Goal: Transaction & Acquisition: Purchase product/service

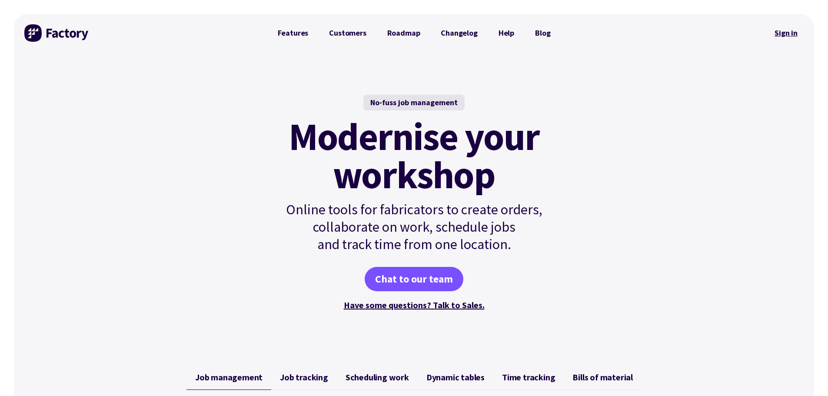
click at [784, 35] on link "Sign in" at bounding box center [785, 33] width 35 height 20
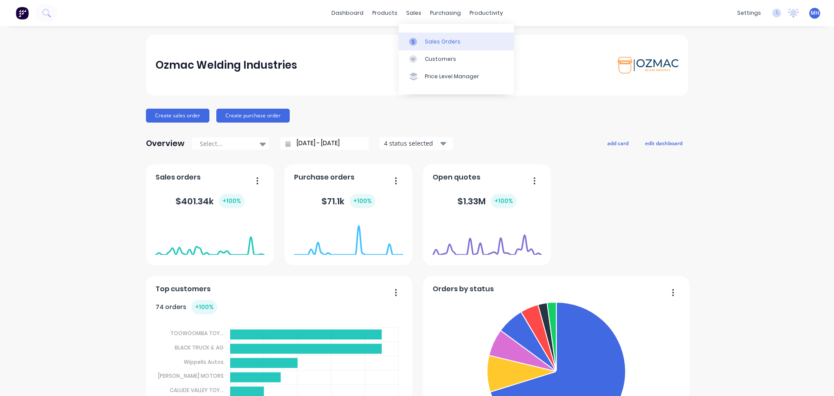
click at [426, 40] on div "Sales Orders" at bounding box center [443, 42] width 36 height 8
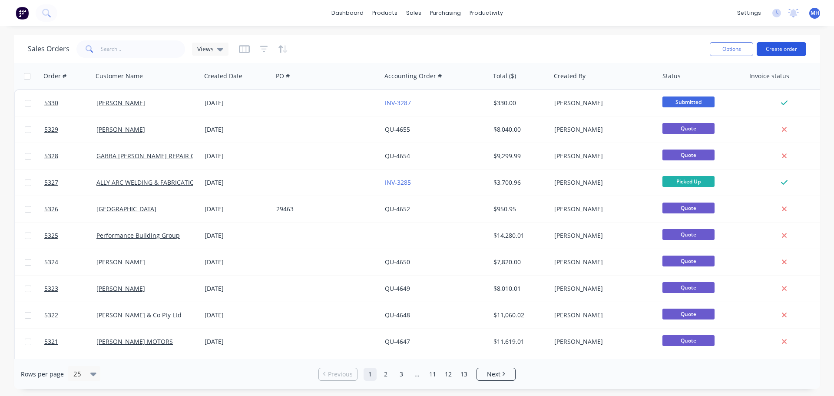
click at [789, 50] on button "Create order" at bounding box center [782, 49] width 50 height 14
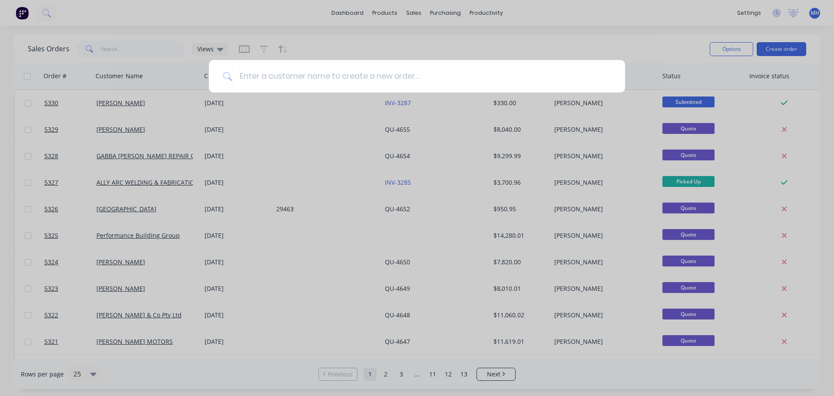
type input "j"
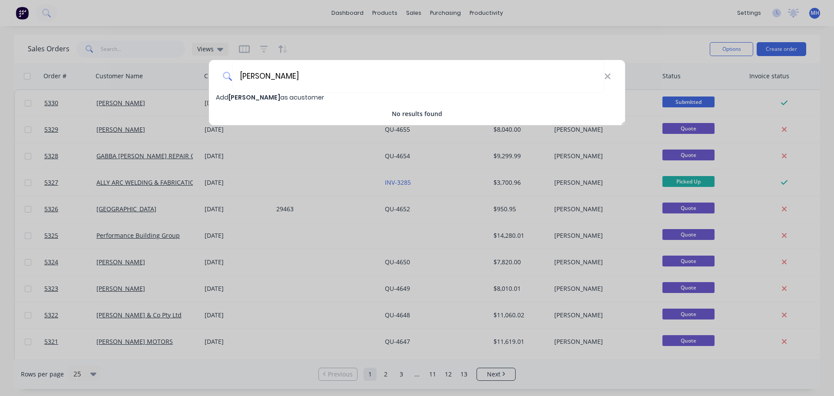
type input "JODIE HARRIS"
click at [281, 98] on span "Add JODIE HARRIS as a customer" at bounding box center [270, 97] width 108 height 9
select select "AU"
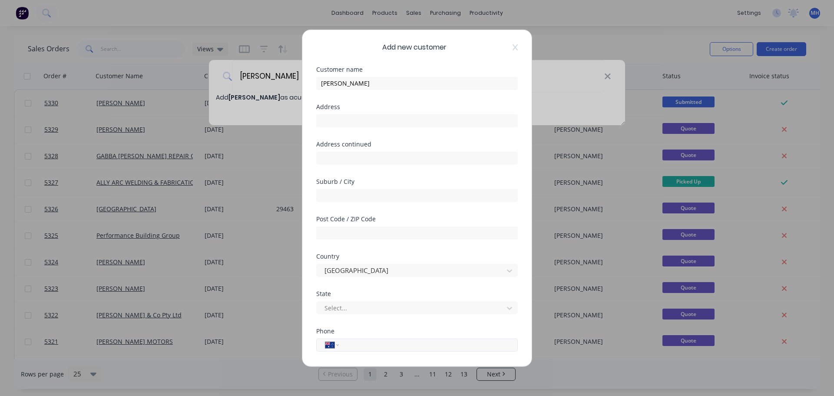
click at [365, 344] on input "tel" at bounding box center [427, 345] width 164 height 10
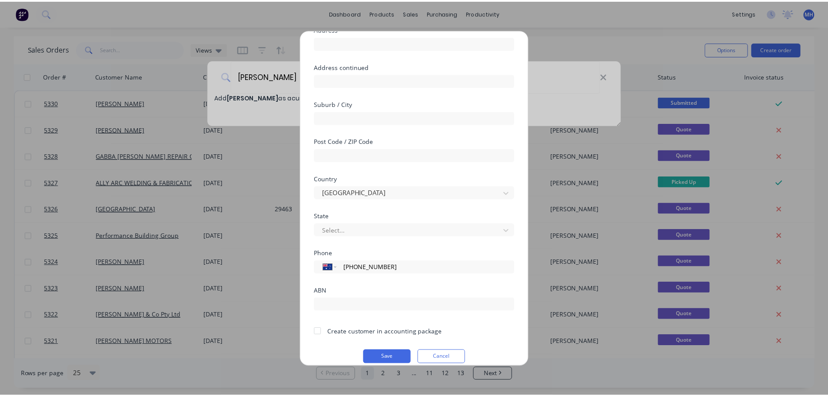
scroll to position [87, 0]
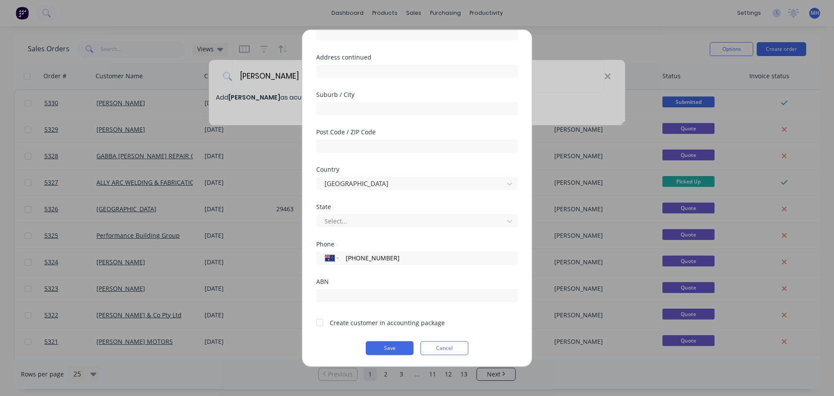
type input "(07) 4638 2999"
click at [318, 322] on div at bounding box center [319, 322] width 17 height 17
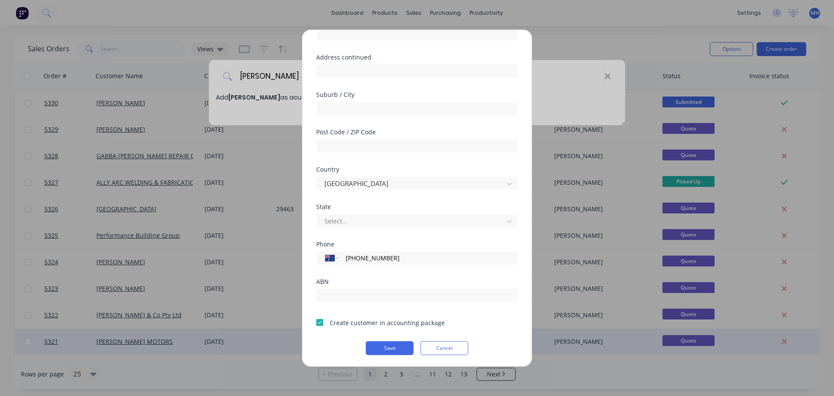
click at [387, 349] on button "Save" at bounding box center [390, 348] width 48 height 14
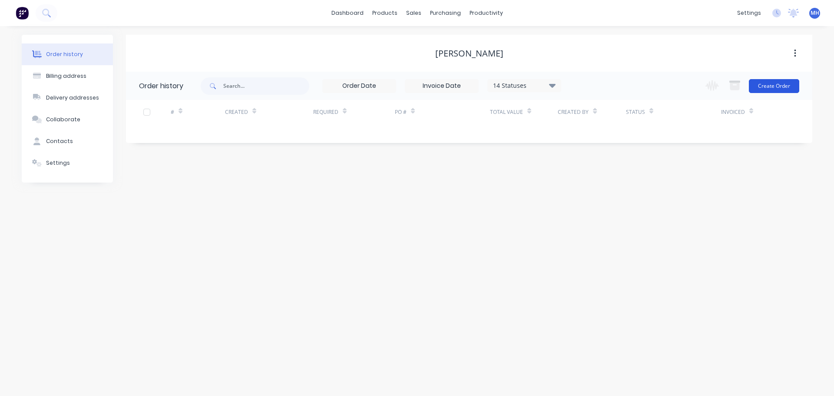
click at [781, 86] on button "Create Order" at bounding box center [774, 86] width 50 height 14
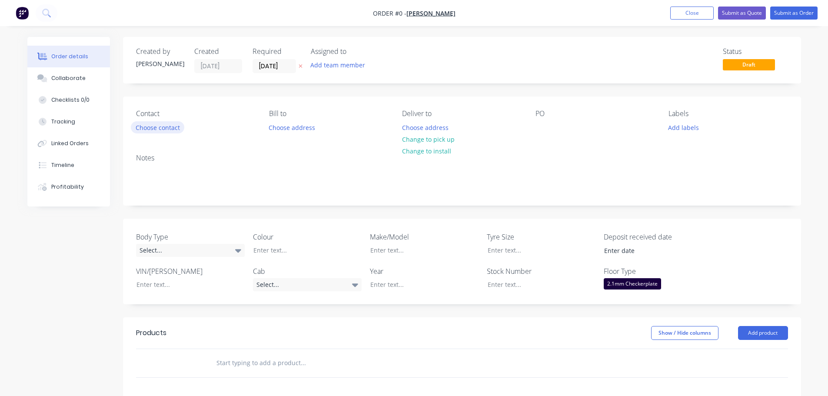
click at [174, 129] on button "Choose contact" at bounding box center [157, 127] width 53 height 12
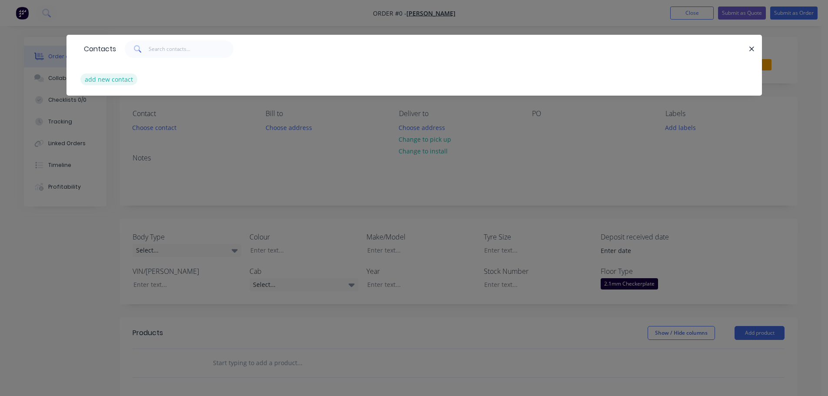
click at [116, 82] on button "add new contact" at bounding box center [108, 79] width 57 height 12
select select "AU"
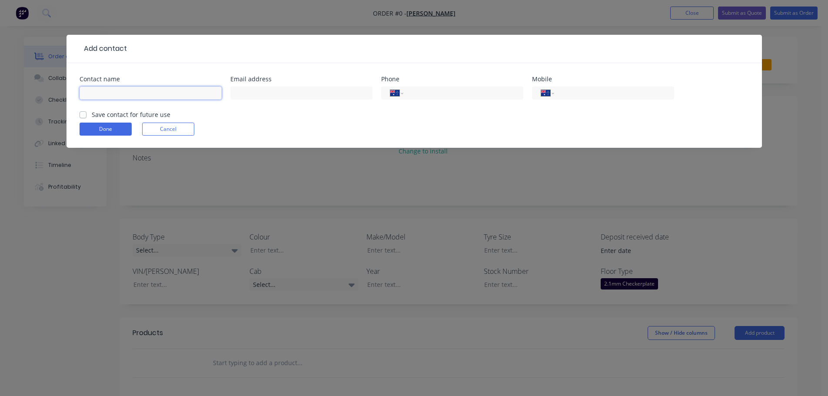
click at [126, 93] on input "text" at bounding box center [151, 92] width 142 height 13
type input "J"
type input "j"
type input "JODIE HARRIS"
type input "jodie@avisrent.com.au"
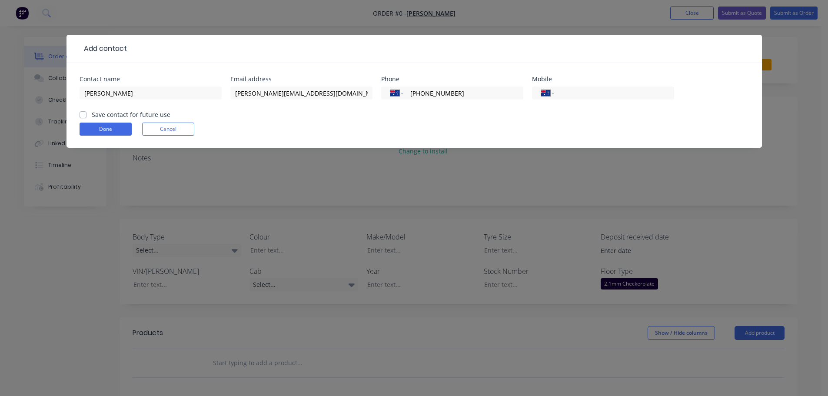
type input "(07) 4638 2999"
click at [92, 118] on label "Save contact for future use" at bounding box center [131, 114] width 79 height 9
click at [82, 118] on input "Save contact for future use" at bounding box center [83, 114] width 7 height 8
checkbox input "true"
click at [103, 130] on button "Done" at bounding box center [106, 129] width 52 height 13
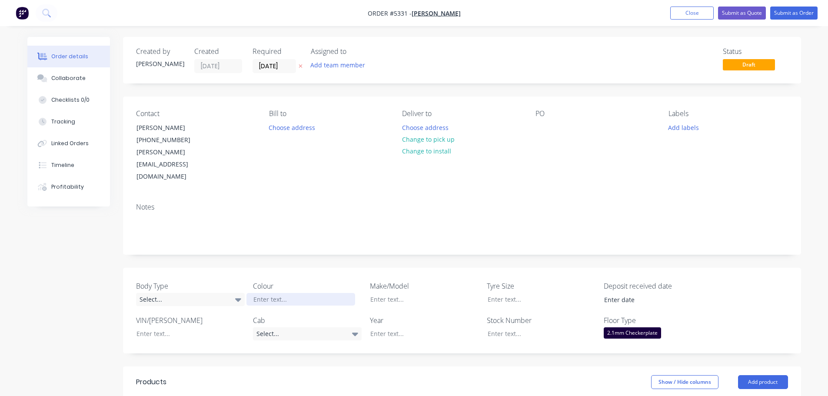
click at [298, 293] on div at bounding box center [300, 299] width 109 height 13
click at [410, 293] on div at bounding box center [417, 299] width 109 height 13
click at [280, 327] on div "Select..." at bounding box center [307, 333] width 109 height 13
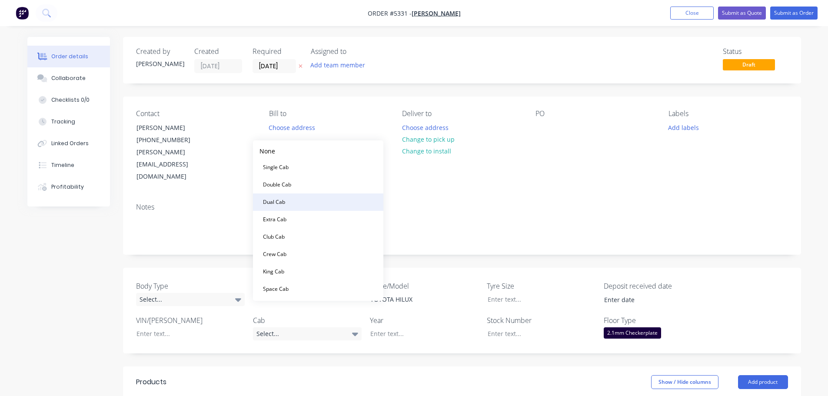
click at [295, 195] on button "Dual Cab" at bounding box center [318, 201] width 130 height 17
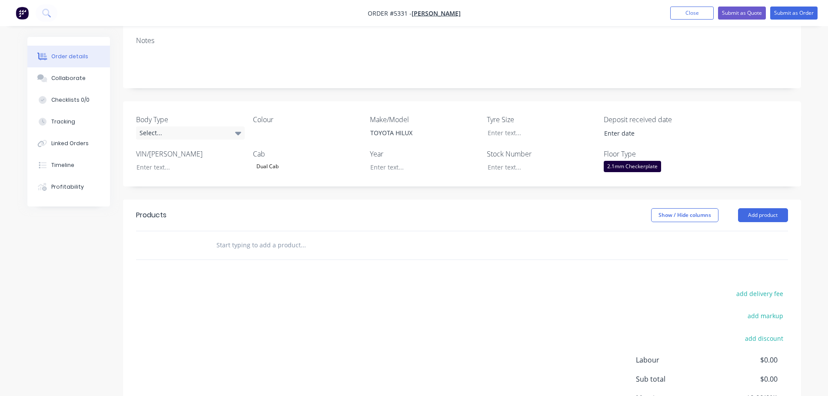
scroll to position [174, 0]
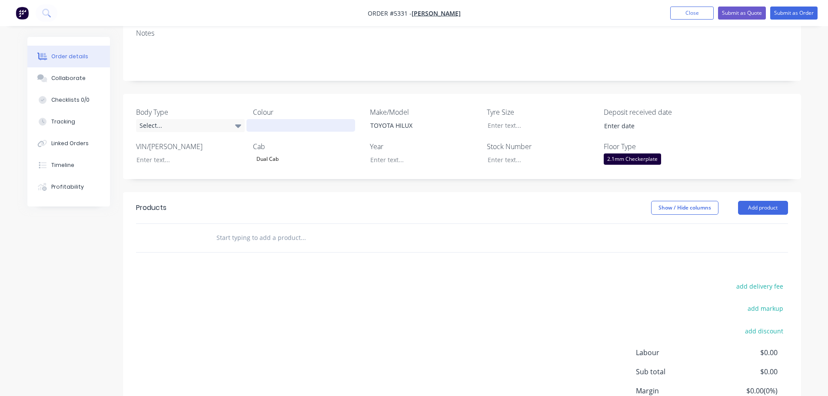
click at [287, 119] on div at bounding box center [300, 125] width 109 height 13
click at [276, 229] on input "text" at bounding box center [303, 237] width 174 height 17
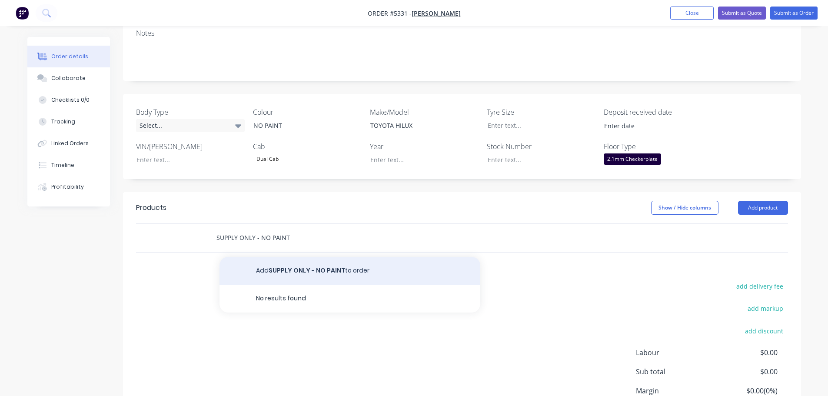
type input "SUPPLY ONLY - NO PAINT"
click at [321, 257] on button "Add SUPPLY ONLY - NO PAINT to order" at bounding box center [349, 271] width 261 height 28
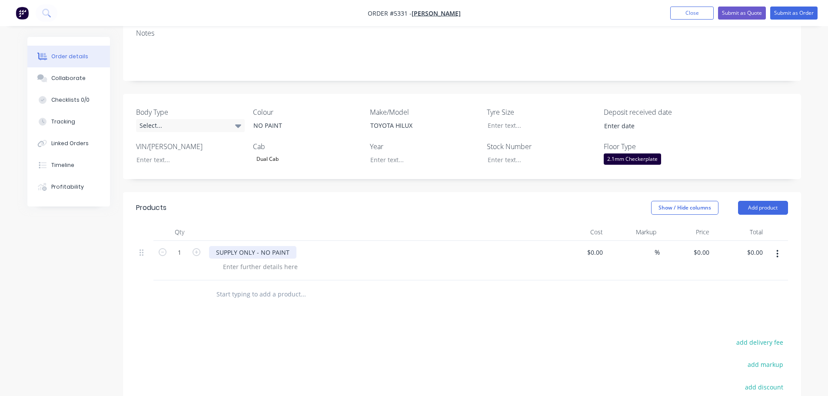
click at [289, 246] on div "SUPPLY ONLY - NO PAINT" at bounding box center [252, 252] width 87 height 13
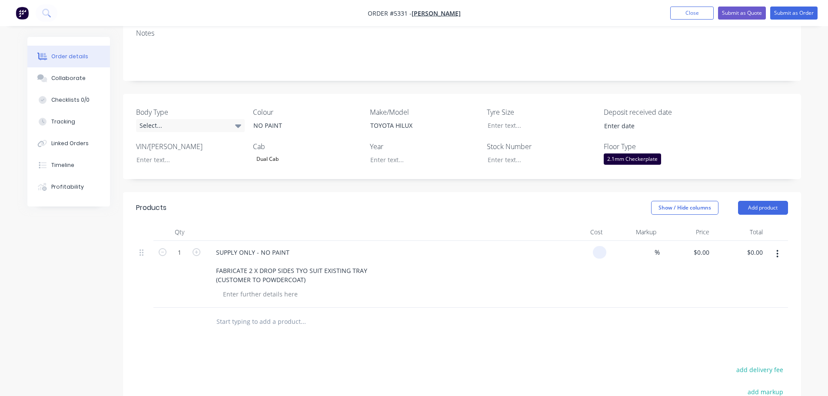
type input "$0.00"
type input "$227.27"
click at [193, 248] on icon "button" at bounding box center [196, 252] width 8 height 8
type input "2"
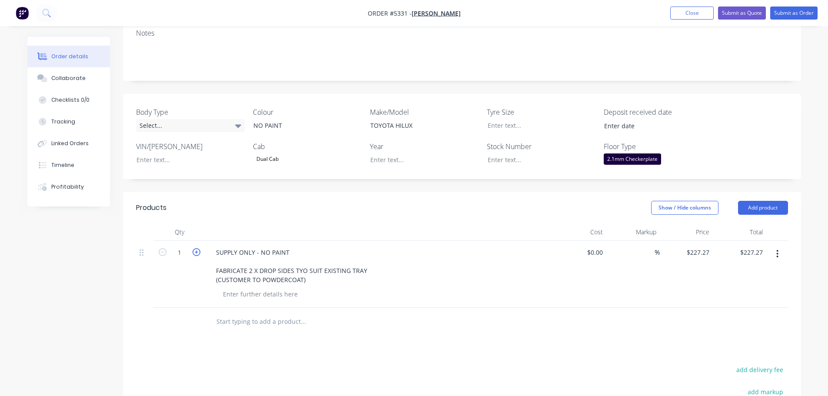
type input "$454.54"
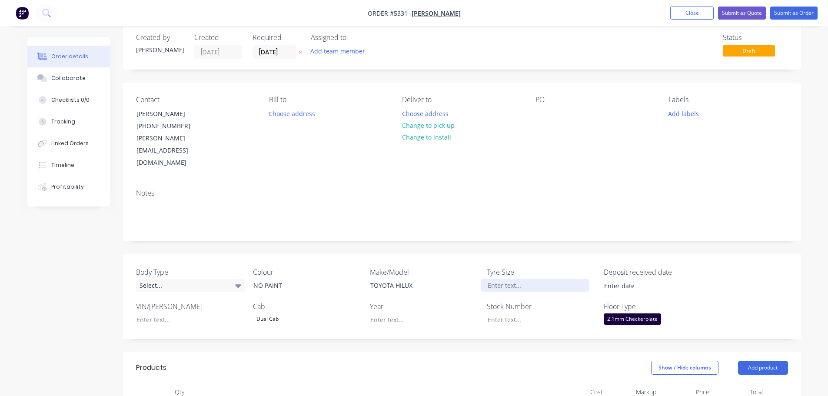
scroll to position [0, 0]
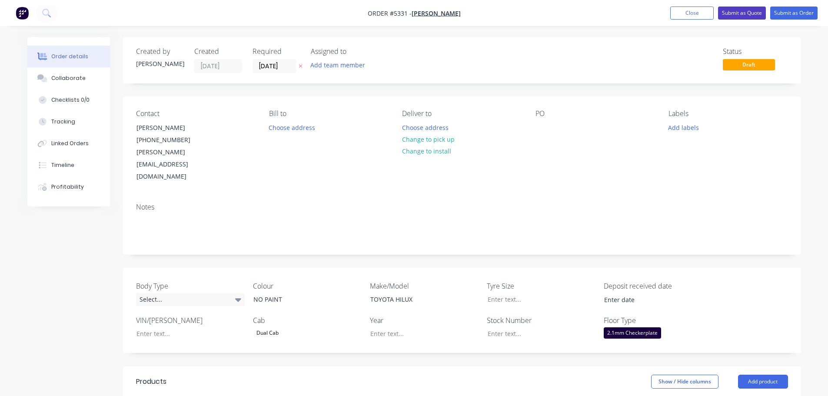
click at [744, 12] on button "Submit as Quote" at bounding box center [742, 13] width 48 height 13
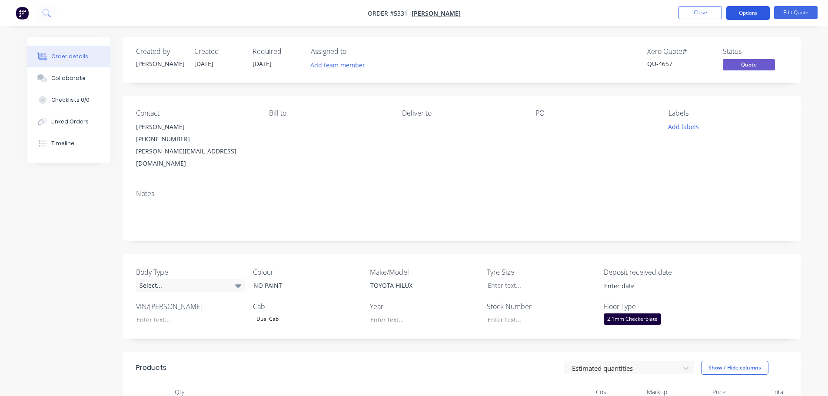
click at [745, 15] on button "Options" at bounding box center [747, 13] width 43 height 14
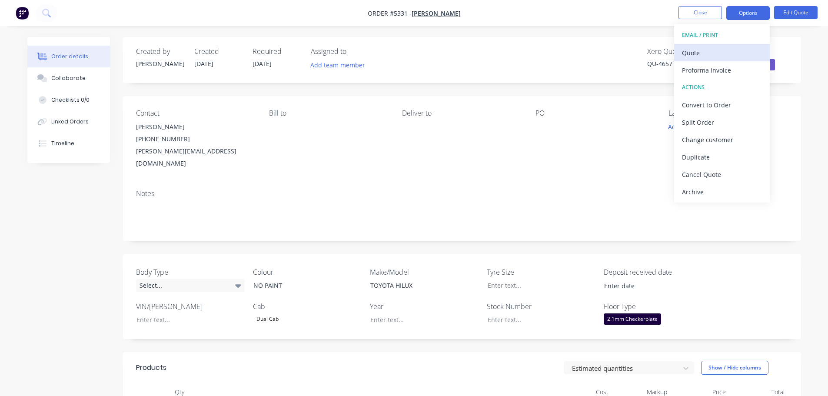
click at [710, 53] on div "Quote" at bounding box center [722, 52] width 80 height 13
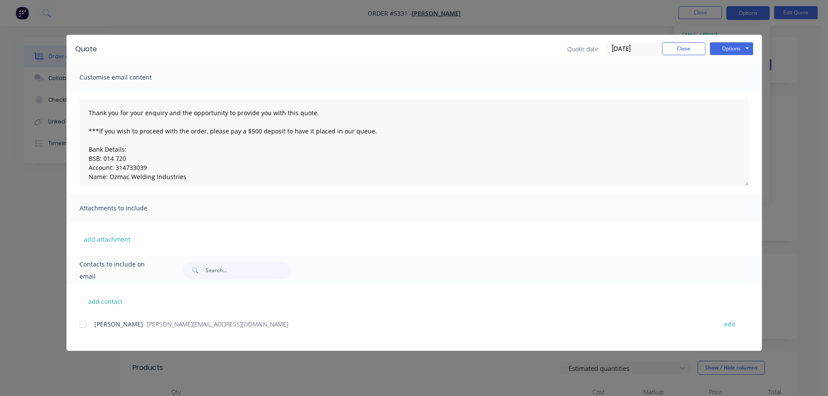
click at [78, 327] on div "add contact JODIE HARRIS - jodie@avisrent.com.au edit" at bounding box center [413, 317] width 695 height 66
click at [84, 326] on div at bounding box center [82, 323] width 17 height 17
click at [725, 46] on button "Options" at bounding box center [730, 48] width 43 height 13
click at [726, 92] on button "Email" at bounding box center [737, 93] width 56 height 14
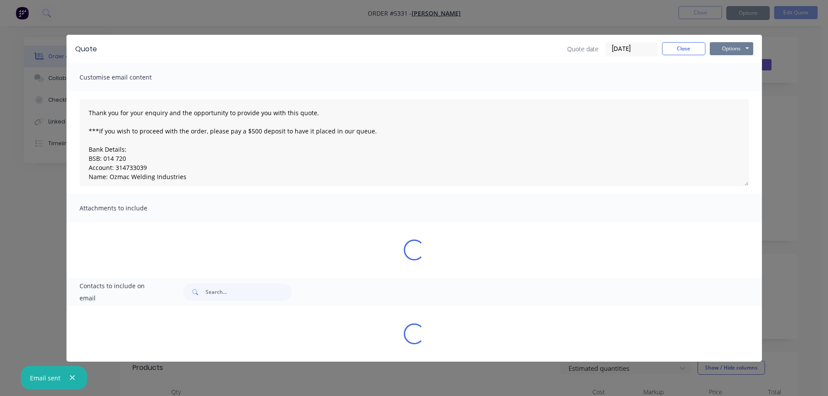
click at [723, 50] on button "Options" at bounding box center [730, 48] width 43 height 13
click at [727, 80] on button "Print" at bounding box center [737, 78] width 56 height 14
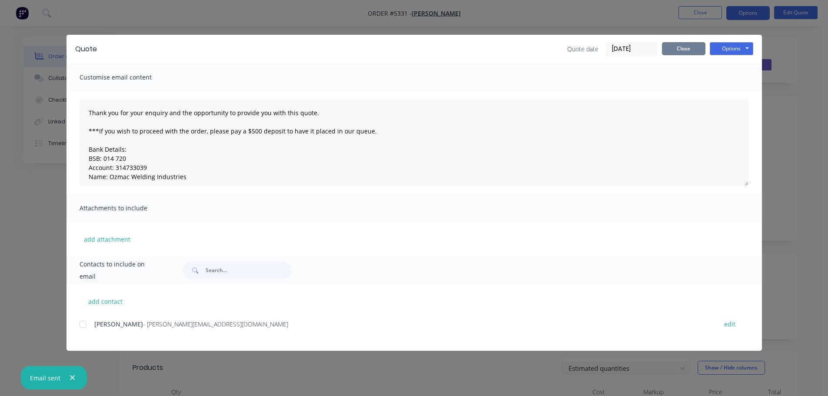
click at [691, 53] on button "Close" at bounding box center [683, 48] width 43 height 13
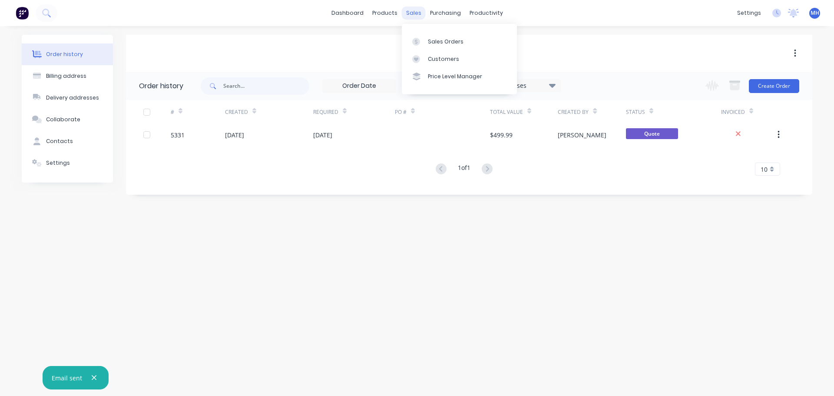
click at [417, 15] on div "sales" at bounding box center [414, 13] width 24 height 13
click at [428, 42] on div "Sales Orders" at bounding box center [446, 42] width 36 height 8
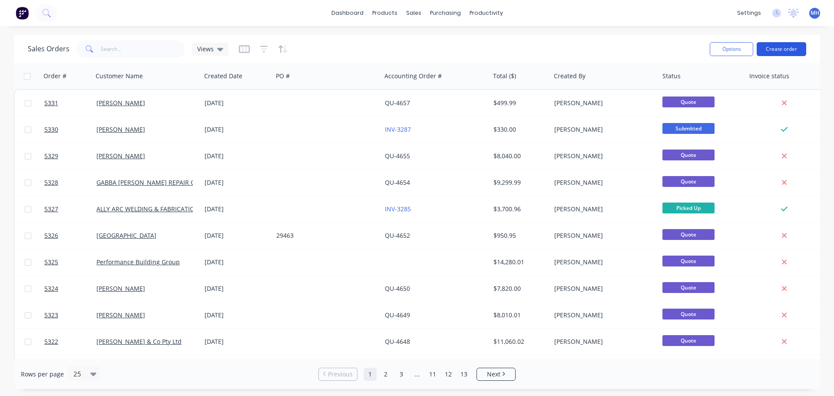
click at [783, 51] on button "Create order" at bounding box center [782, 49] width 50 height 14
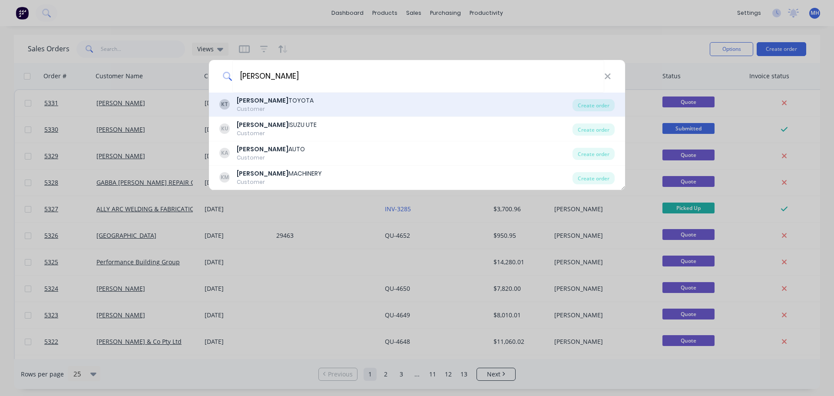
type input "KEN MILLS"
click at [350, 107] on div "KT KEN MILLS TOYOTA Customer" at bounding box center [395, 104] width 353 height 17
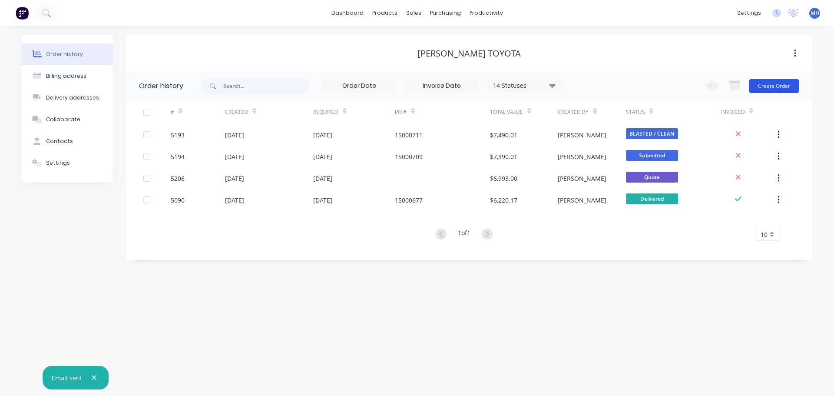
click at [772, 88] on button "Create Order" at bounding box center [774, 86] width 50 height 14
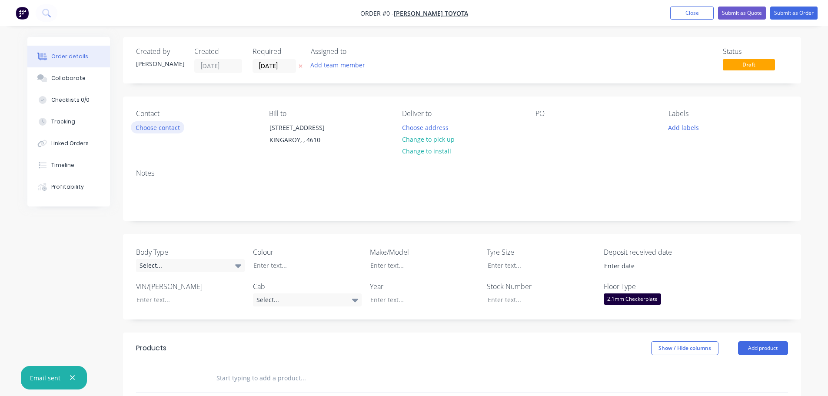
click at [171, 131] on button "Choose contact" at bounding box center [157, 127] width 53 height 12
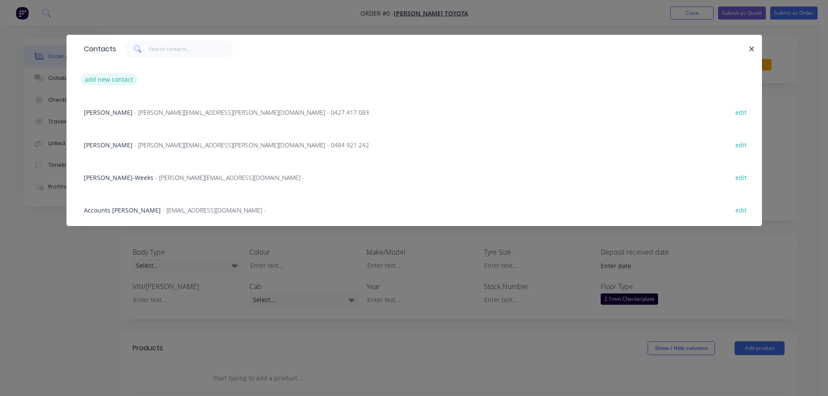
click at [111, 80] on button "add new contact" at bounding box center [108, 79] width 57 height 12
select select "AU"
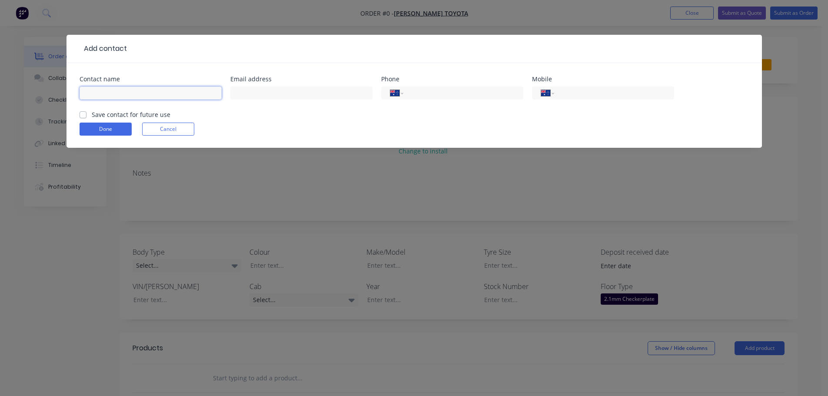
click at [142, 96] on input "text" at bounding box center [151, 92] width 142 height 13
type input "MARK FULLERTON"
click at [261, 94] on input "text" at bounding box center [301, 92] width 142 height 13
type input "mark.fullerton@kenmills.com.au"
type input "(07) 4162 2300"
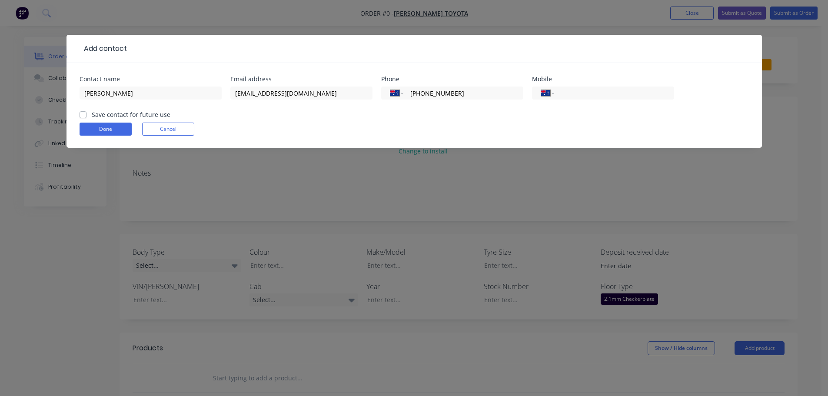
click at [92, 114] on label "Save contact for future use" at bounding box center [131, 114] width 79 height 9
click at [81, 114] on input "Save contact for future use" at bounding box center [83, 114] width 7 height 8
checkbox input "true"
click at [104, 131] on button "Done" at bounding box center [106, 129] width 52 height 13
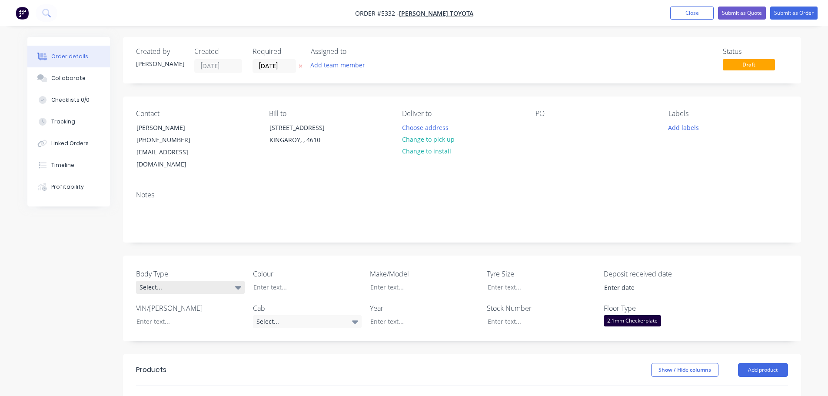
click at [195, 281] on div "Select..." at bounding box center [190, 287] width 109 height 13
click at [197, 306] on button "Cab Chassis" at bounding box center [201, 310] width 130 height 17
click at [286, 281] on div at bounding box center [300, 287] width 109 height 13
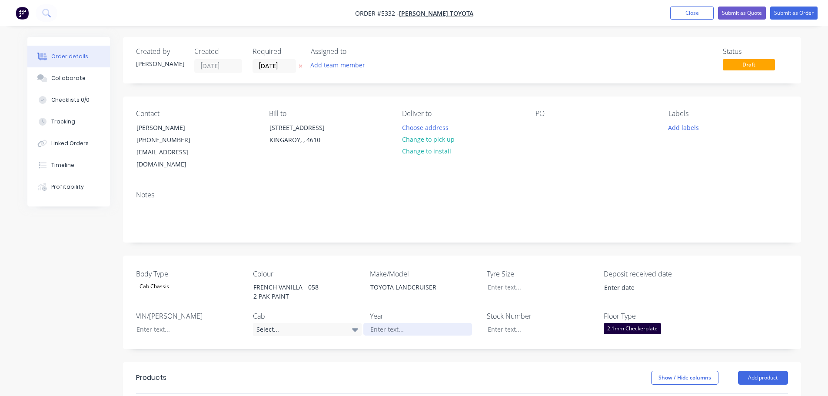
click at [390, 323] on div at bounding box center [417, 329] width 109 height 13
click at [315, 323] on div "Select..." at bounding box center [307, 329] width 109 height 13
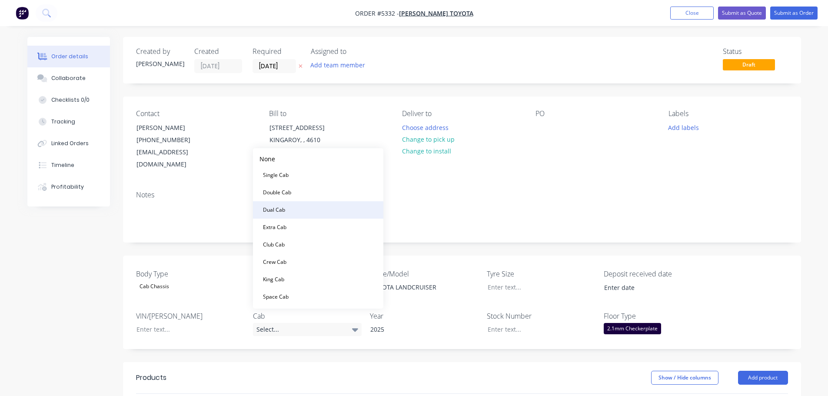
click at [305, 206] on button "Dual Cab" at bounding box center [318, 209] width 130 height 17
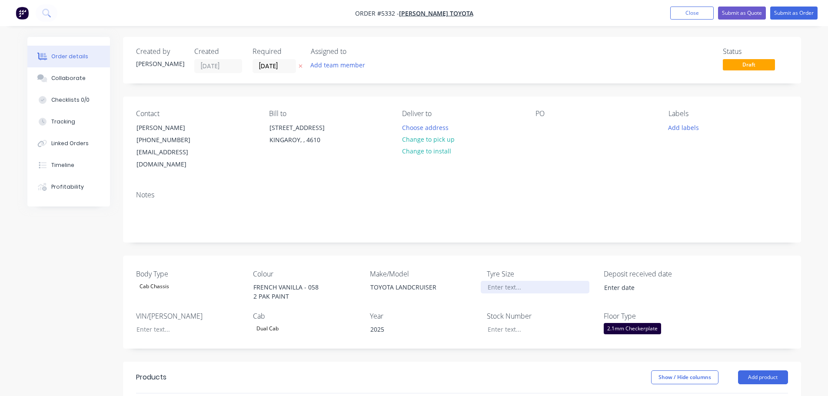
click at [504, 281] on div at bounding box center [534, 287] width 109 height 13
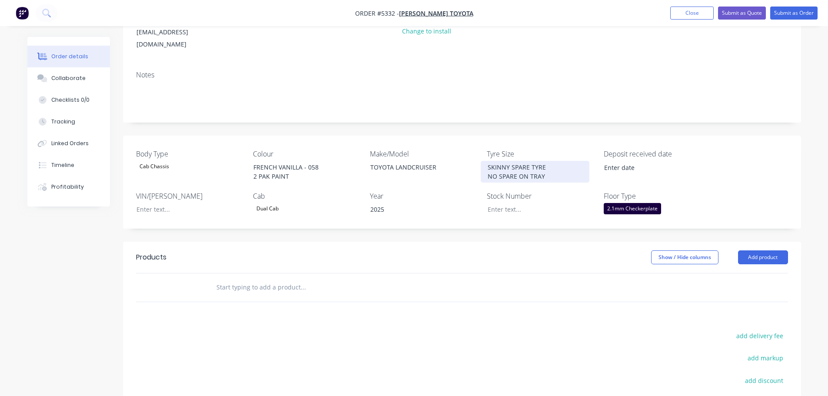
scroll to position [130, 0]
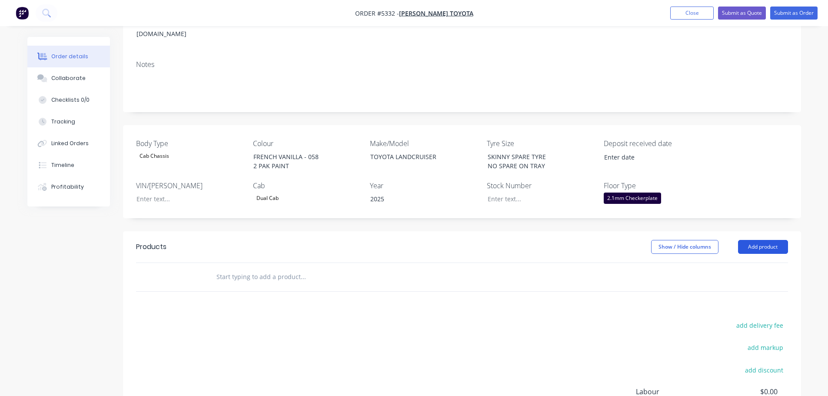
click at [770, 240] on button "Add product" at bounding box center [763, 247] width 50 height 14
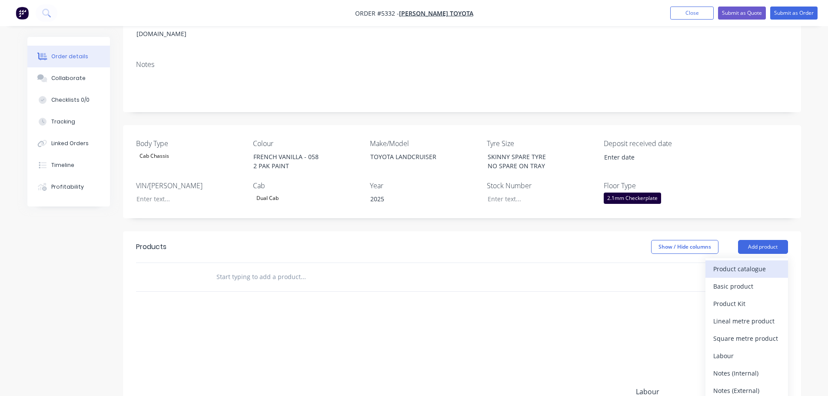
click at [763, 262] on div "Product catalogue" at bounding box center [746, 268] width 67 height 13
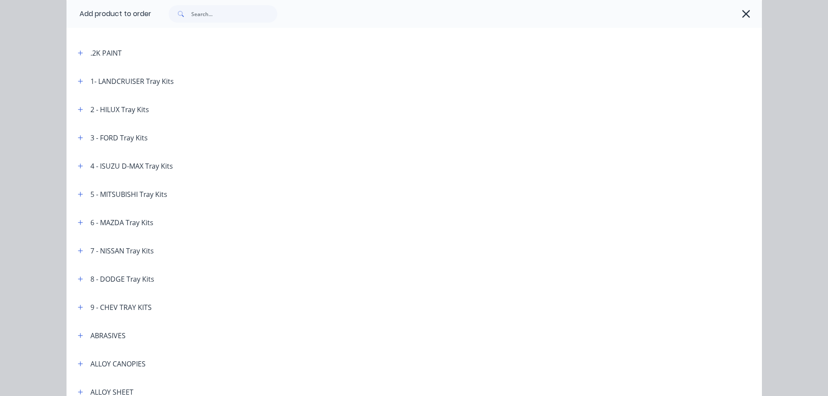
scroll to position [53, 0]
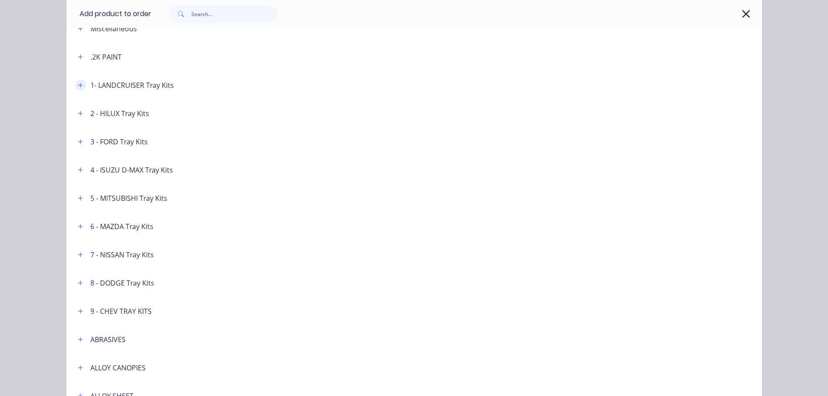
click at [78, 87] on icon "button" at bounding box center [80, 85] width 5 height 6
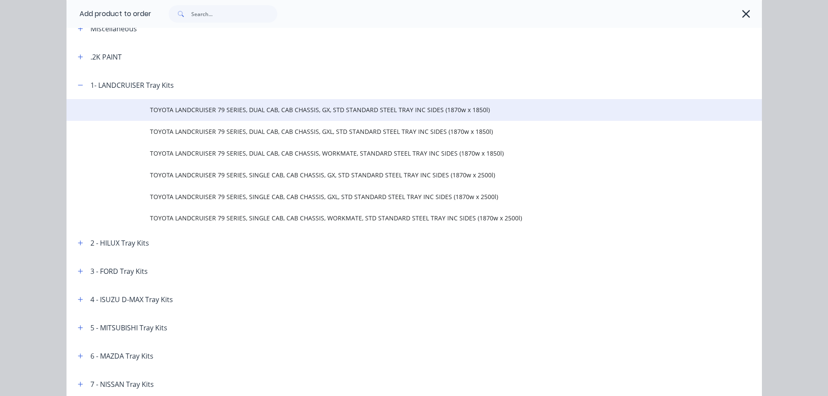
click at [243, 111] on span "TOYOTA LANDCRUISER 79 SERIES, DUAL CAB, CAB CHASSIS, GX, STD STANDARD STEEL TRA…" at bounding box center [394, 109] width 489 height 9
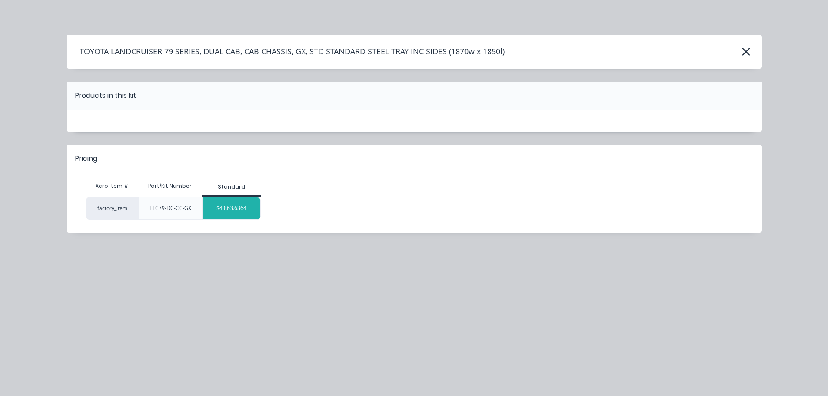
click at [229, 209] on div "$4,863.6364" at bounding box center [231, 208] width 58 height 22
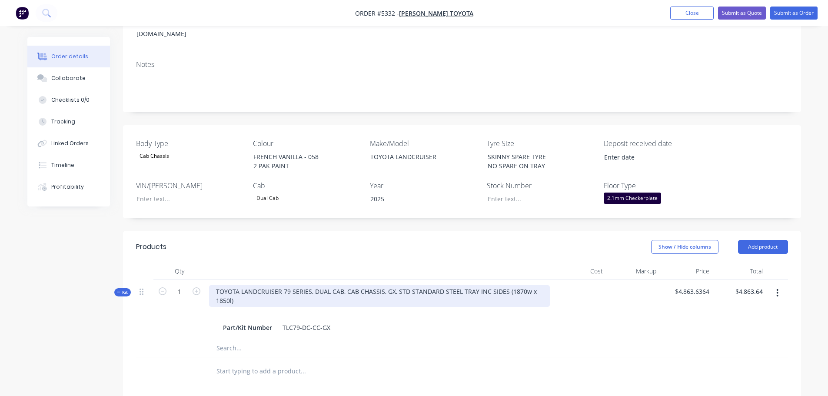
click at [388, 285] on div "TOYOTA LANDCRUISER 79 SERIES, DUAL CAB, CAB CHASSIS, GX, STD STANDARD STEEL TRA…" at bounding box center [379, 296] width 341 height 22
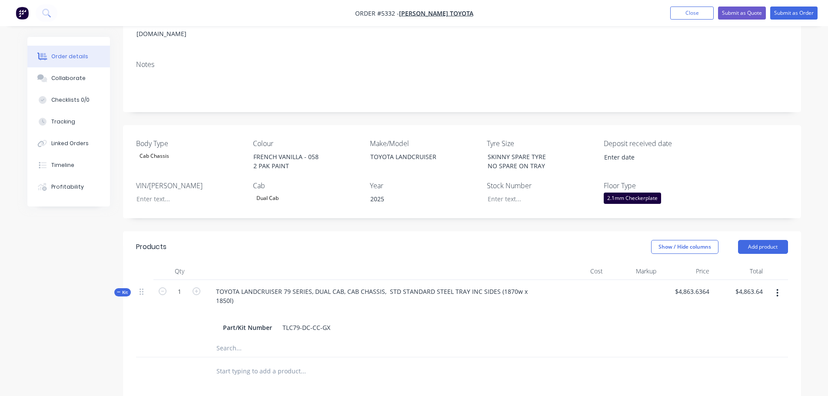
click at [264, 362] on input "text" at bounding box center [303, 370] width 174 height 17
click at [249, 362] on input "WELD IN BIOSSES TO FRONT OF HEADBOW" at bounding box center [303, 370] width 174 height 17
click at [342, 362] on input "WELD IN BOSSES TO FRONT OF HEADBOW" at bounding box center [303, 370] width 174 height 17
type input "WELD IN BOSSES TO FRONT OF HEADBOW - 3 EACH SIDE"
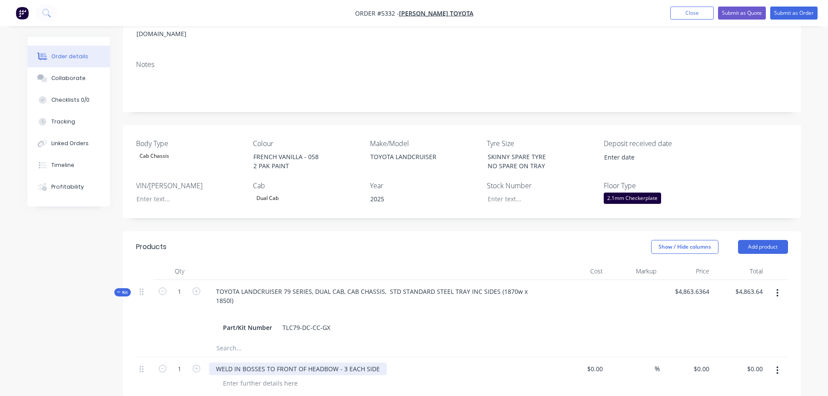
click at [378, 362] on div "WELD IN BOSSES TO FRONT OF HEADBOW - 3 EACH SIDE" at bounding box center [298, 368] width 178 height 13
type input "$0.00"
type input "$227.27"
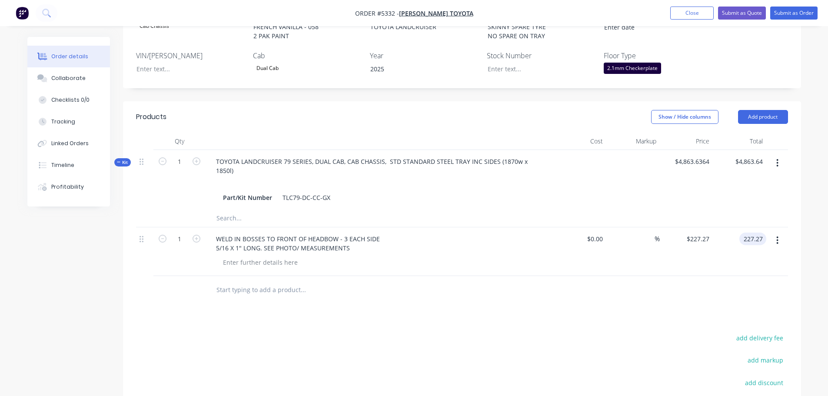
scroll to position [261, 0]
type input "$227.27"
click at [271, 281] on input "text" at bounding box center [303, 289] width 174 height 17
type input "1PIECE STAINLESS STEEL GUARDS - SEE PHOTOS"
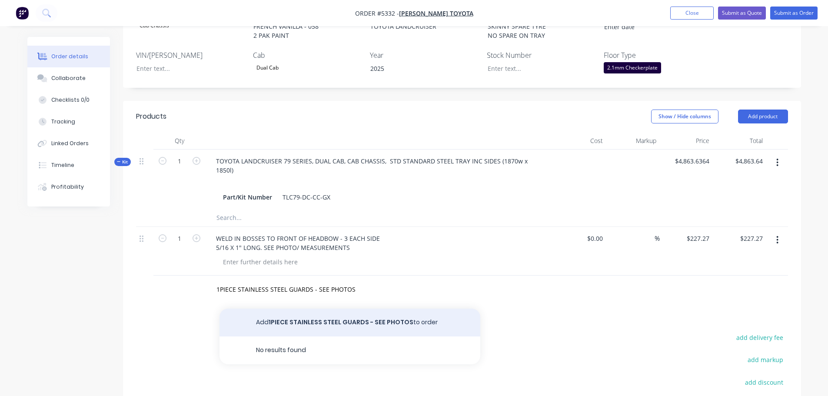
click at [295, 308] on button "Add 1PIECE STAINLESS STEEL GUARDS - SEE PHOTOS to order" at bounding box center [349, 322] width 261 height 28
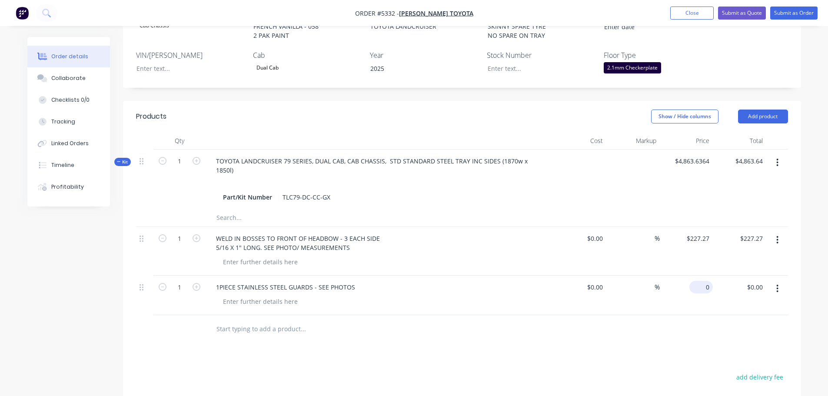
click at [702, 281] on div "0 $0.00" at bounding box center [702, 287] width 20 height 13
type input "$681.82"
click at [199, 283] on icon "button" at bounding box center [196, 287] width 8 height 8
type input "2"
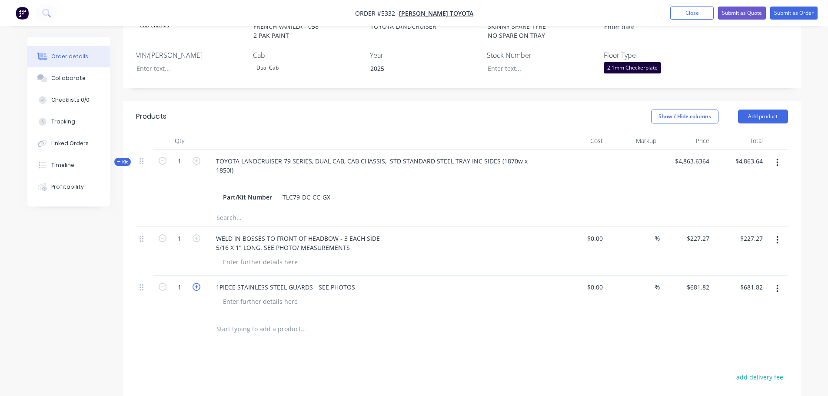
type input "$1,363.64"
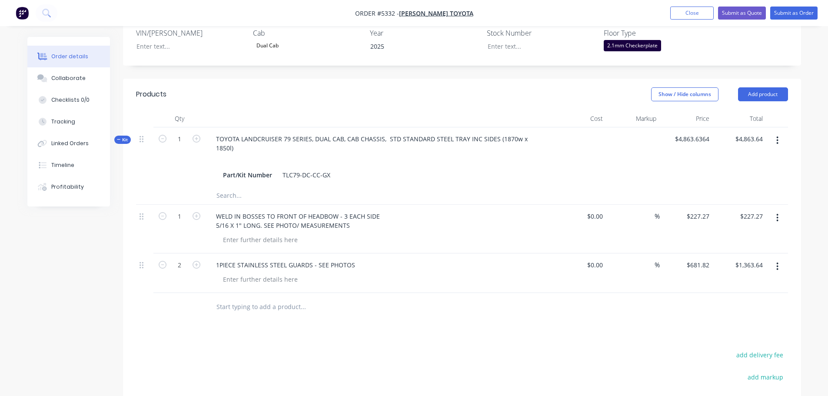
scroll to position [365, 0]
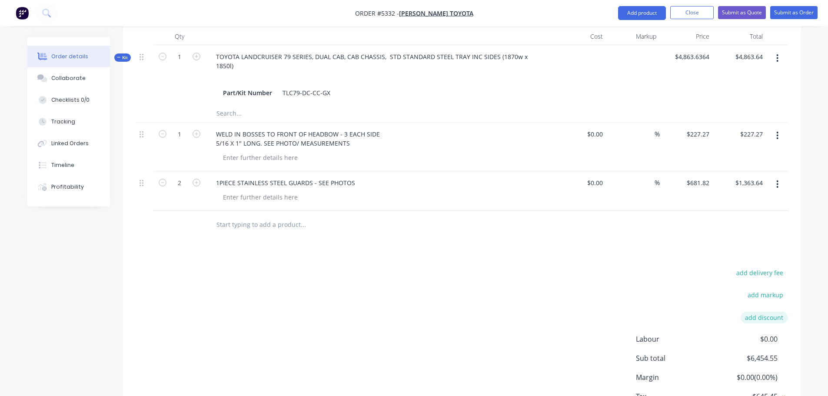
click at [765, 311] on button "add discount" at bounding box center [763, 317] width 47 height 12
type input "DEALER DISCOUNT"
click at [750, 311] on input at bounding box center [753, 317] width 39 height 13
type input "10%"
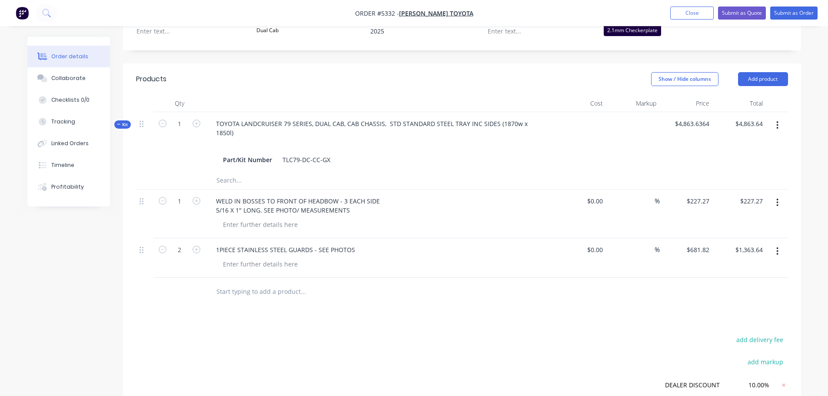
scroll to position [124, 0]
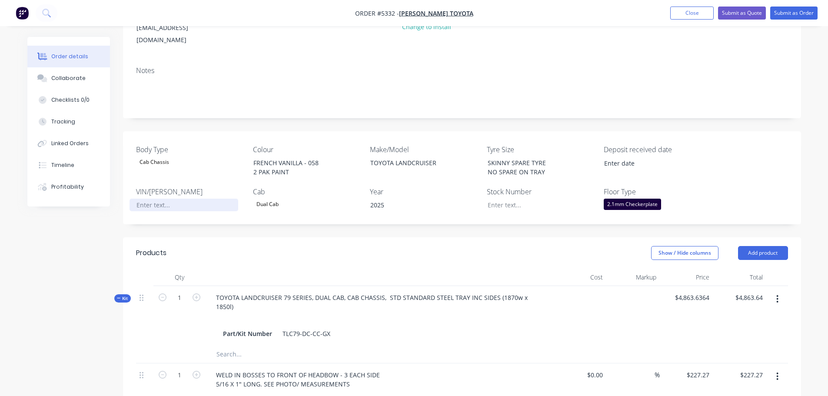
click at [154, 199] on div at bounding box center [183, 205] width 109 height 13
click at [735, 11] on button "Submit as Quote" at bounding box center [742, 13] width 48 height 13
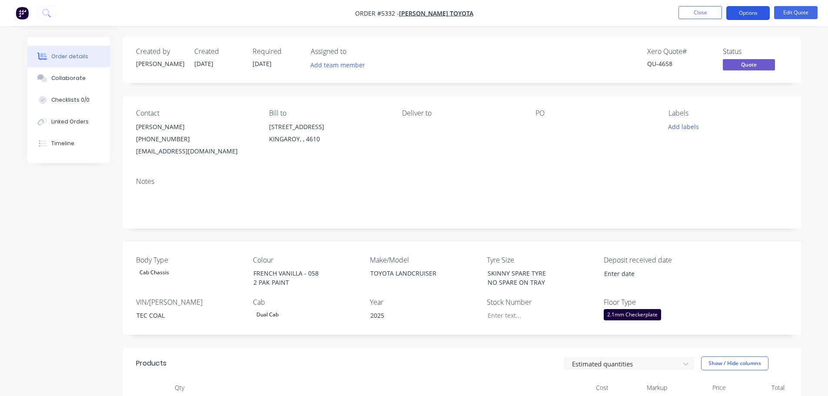
click at [732, 11] on button "Options" at bounding box center [747, 13] width 43 height 14
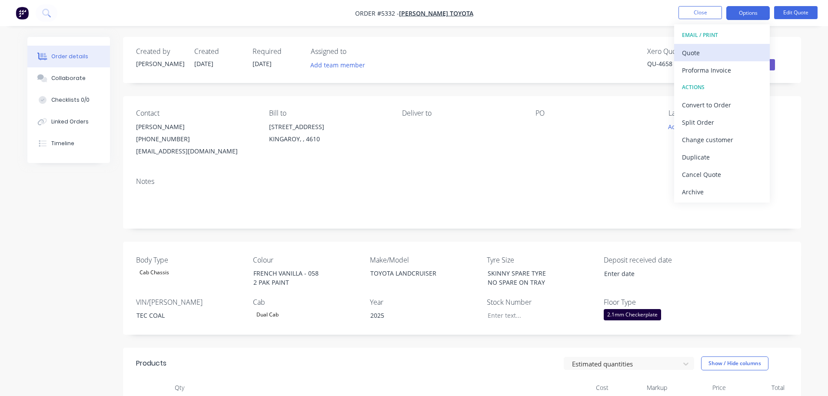
click at [719, 55] on div "Quote" at bounding box center [722, 52] width 80 height 13
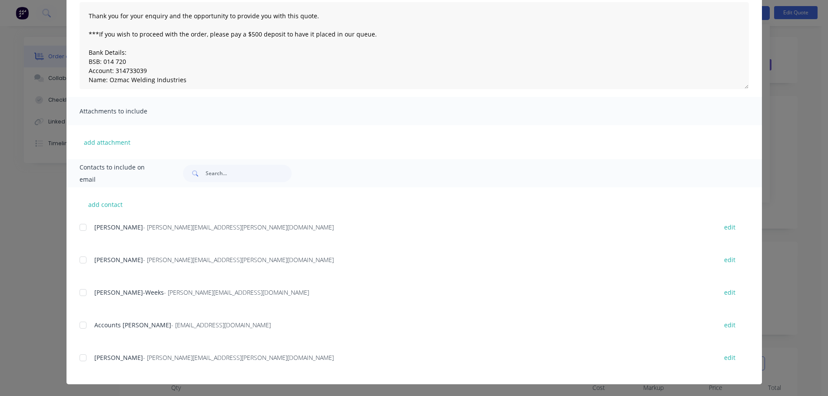
scroll to position [97, 0]
click at [80, 360] on div at bounding box center [82, 356] width 17 height 17
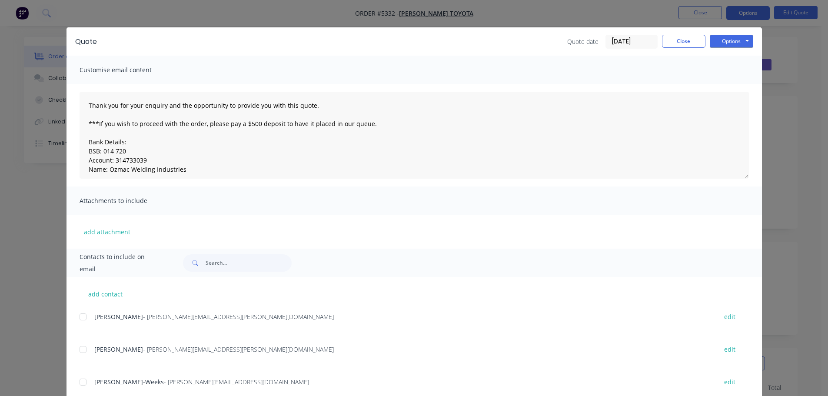
scroll to position [0, 0]
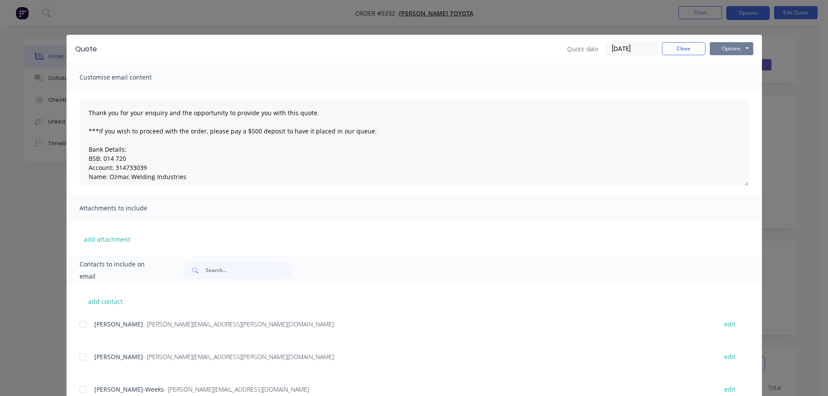
click at [725, 46] on button "Options" at bounding box center [730, 48] width 43 height 13
click at [727, 90] on button "Email" at bounding box center [737, 93] width 56 height 14
click at [720, 50] on button "Options" at bounding box center [730, 48] width 43 height 13
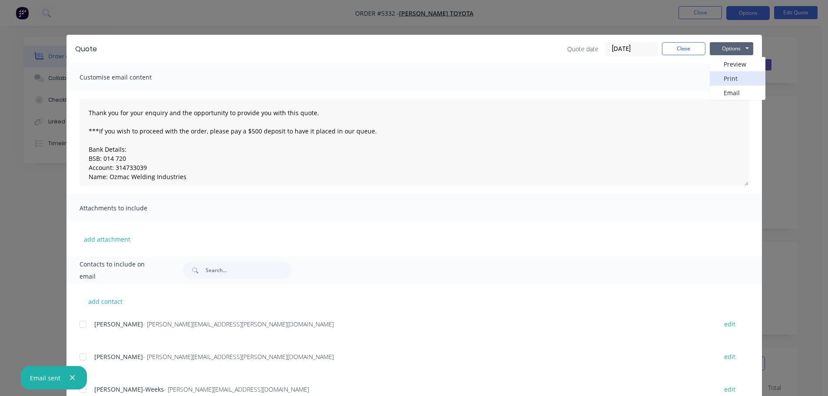
click at [719, 76] on button "Print" at bounding box center [737, 78] width 56 height 14
click at [676, 48] on button "Close" at bounding box center [683, 48] width 43 height 13
